Goal: Check status

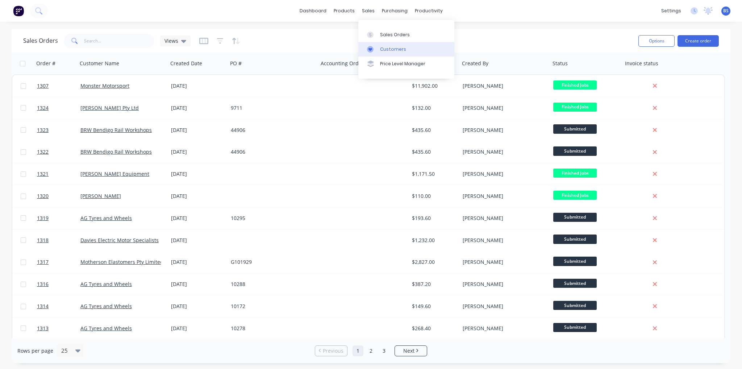
click at [379, 47] on link "Customers" at bounding box center [406, 49] width 96 height 14
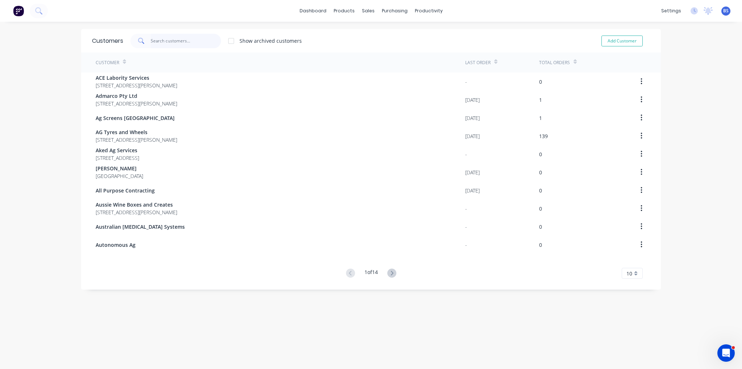
click at [176, 39] on div "Customers Show archived customers Add Customer" at bounding box center [371, 41] width 580 height 24
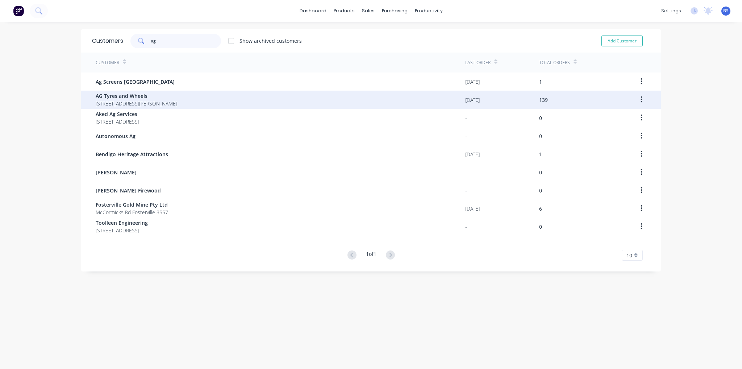
type input "ag"
click at [150, 99] on span "AG Tyres and Wheels" at bounding box center [137, 96] width 82 height 8
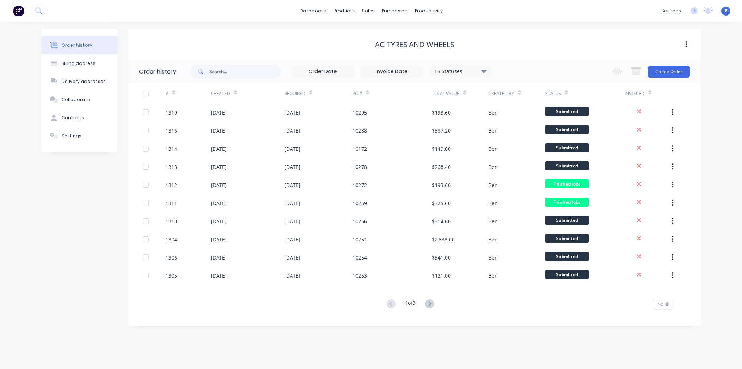
click at [482, 69] on icon at bounding box center [483, 71] width 5 height 9
click at [520, 155] on label at bounding box center [520, 155] width 0 height 0
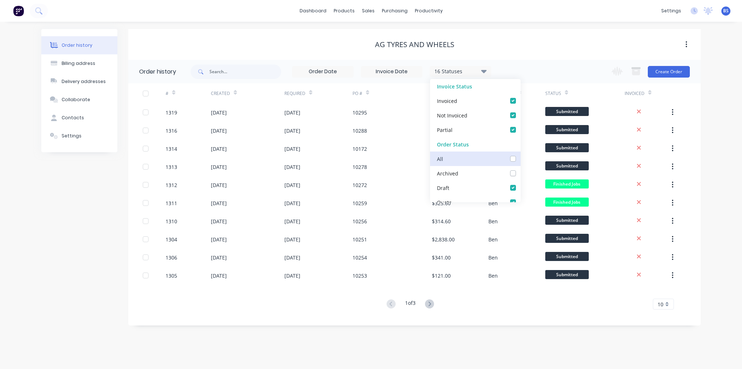
click at [520, 158] on input "checkbox" at bounding box center [523, 158] width 6 height 7
checkbox input "true"
click at [248, 41] on div "AG Tyres and Wheels" at bounding box center [414, 44] width 572 height 9
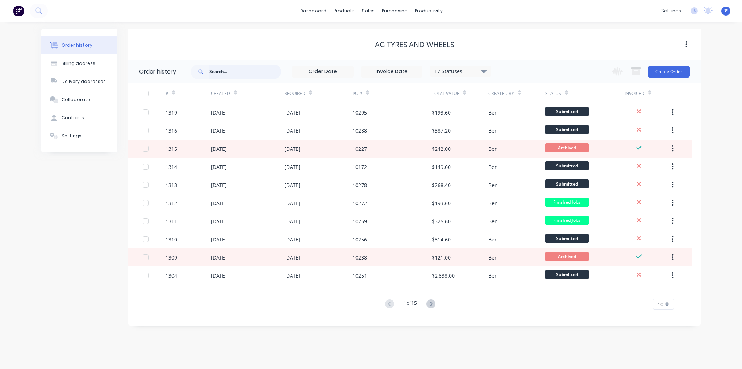
click at [234, 71] on input "text" at bounding box center [245, 71] width 72 height 14
type input "10183"
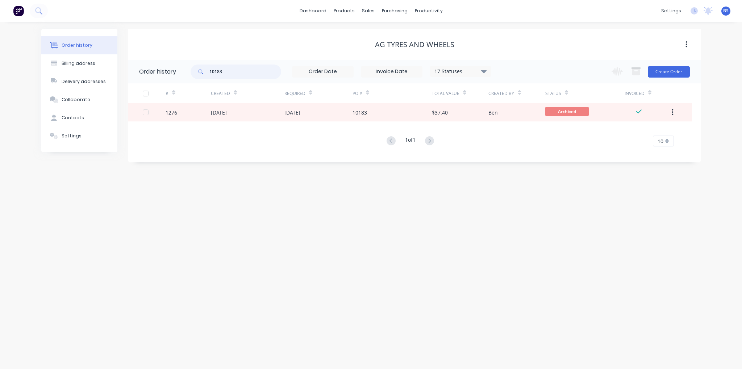
drag, startPoint x: 227, startPoint y: 72, endPoint x: 216, endPoint y: 73, distance: 11.6
click at [216, 73] on input "10183" at bounding box center [245, 71] width 72 height 14
type input "10214"
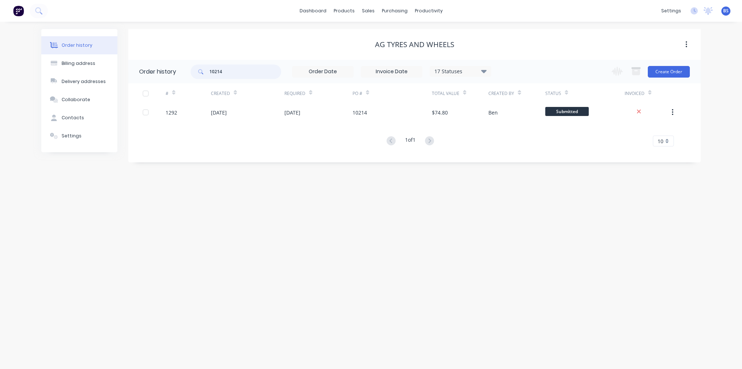
drag, startPoint x: 225, startPoint y: 74, endPoint x: 198, endPoint y: 71, distance: 26.9
click at [198, 71] on div "10214" at bounding box center [236, 71] width 91 height 14
type input "10194"
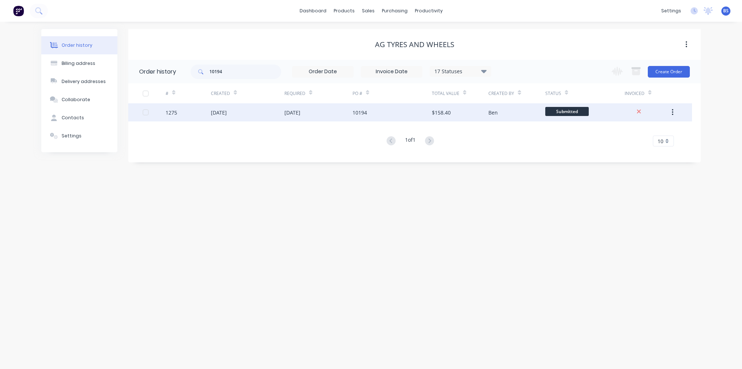
click at [349, 109] on div "[DATE]" at bounding box center [318, 112] width 68 height 18
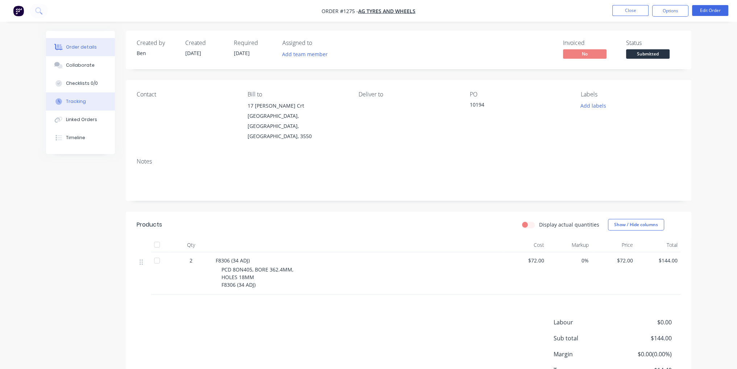
click at [84, 104] on div "Tracking" at bounding box center [76, 101] width 20 height 7
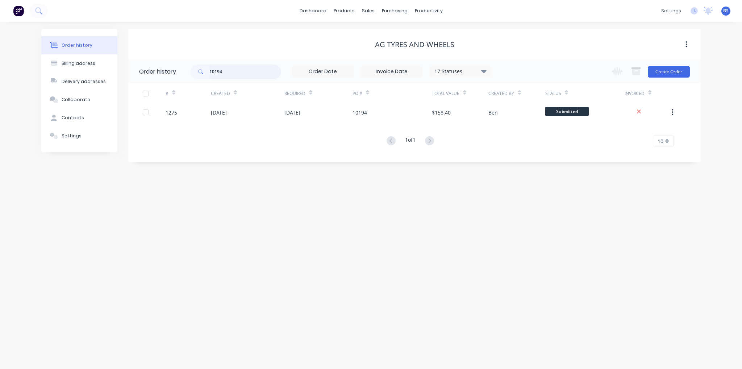
click at [226, 74] on input "10194" at bounding box center [245, 71] width 72 height 14
drag, startPoint x: 228, startPoint y: 74, endPoint x: 175, endPoint y: 74, distance: 52.2
click at [175, 74] on header "Order history 10194 17 Statuses Invoice Status Invoiced Not Invoiced Partial Or…" at bounding box center [414, 72] width 572 height 24
type input "102"
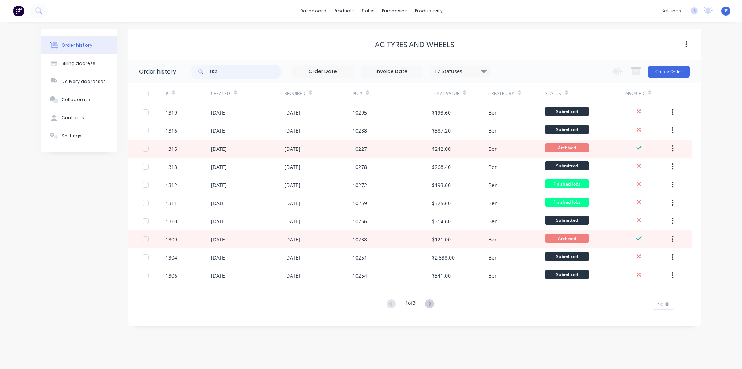
click at [236, 75] on input "102" at bounding box center [245, 71] width 72 height 14
type input "10214"
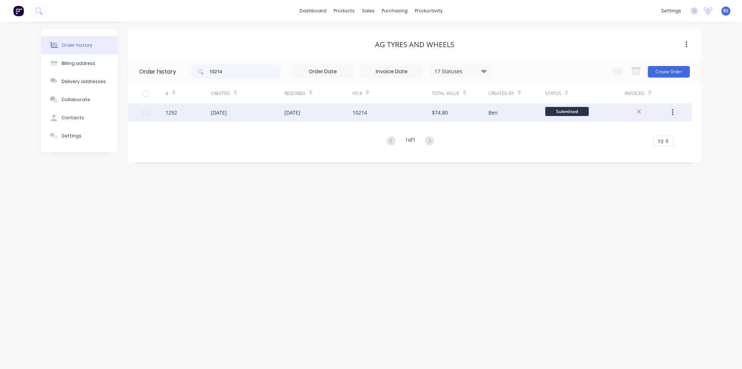
click at [225, 112] on div "[DATE]" at bounding box center [219, 113] width 16 height 8
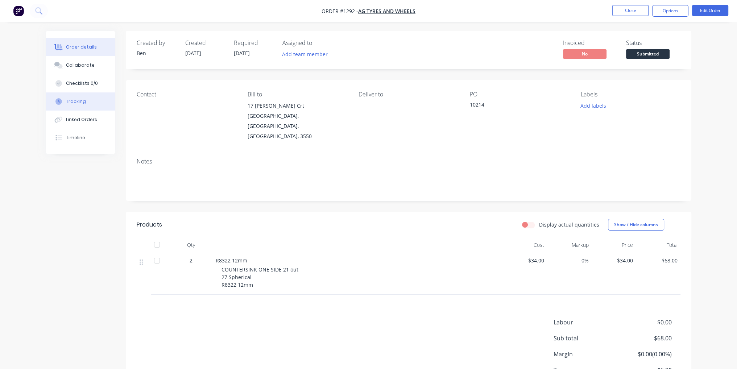
click at [86, 103] on button "Tracking" at bounding box center [80, 101] width 69 height 18
